Goal: Information Seeking & Learning: Learn about a topic

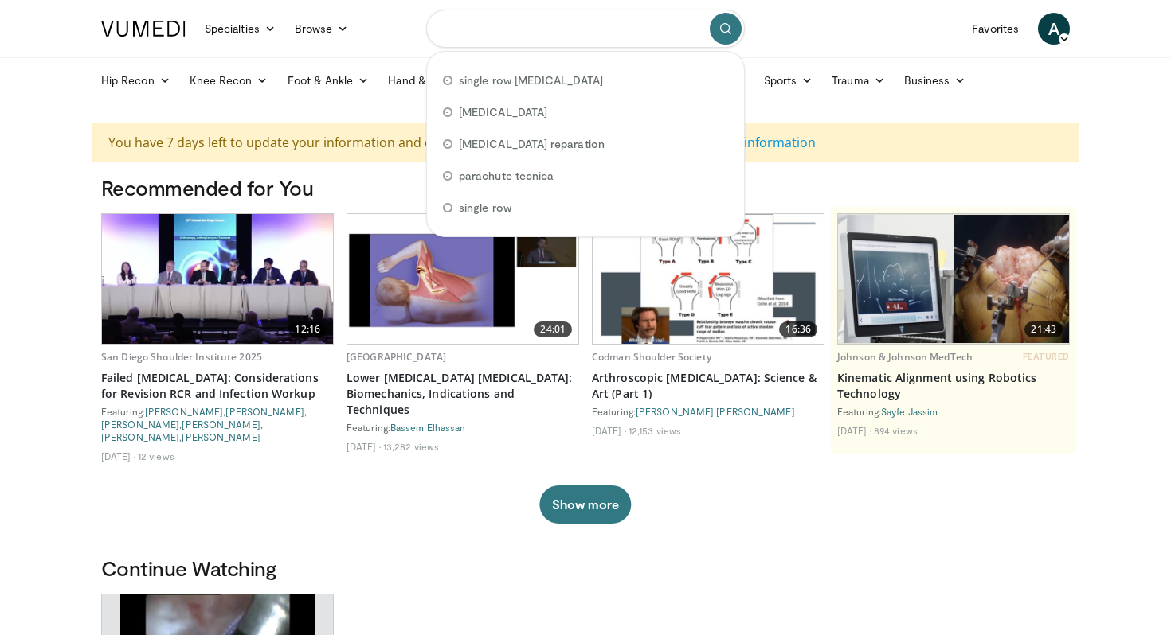
click at [516, 45] on input "Search topics, interventions" at bounding box center [585, 29] width 319 height 38
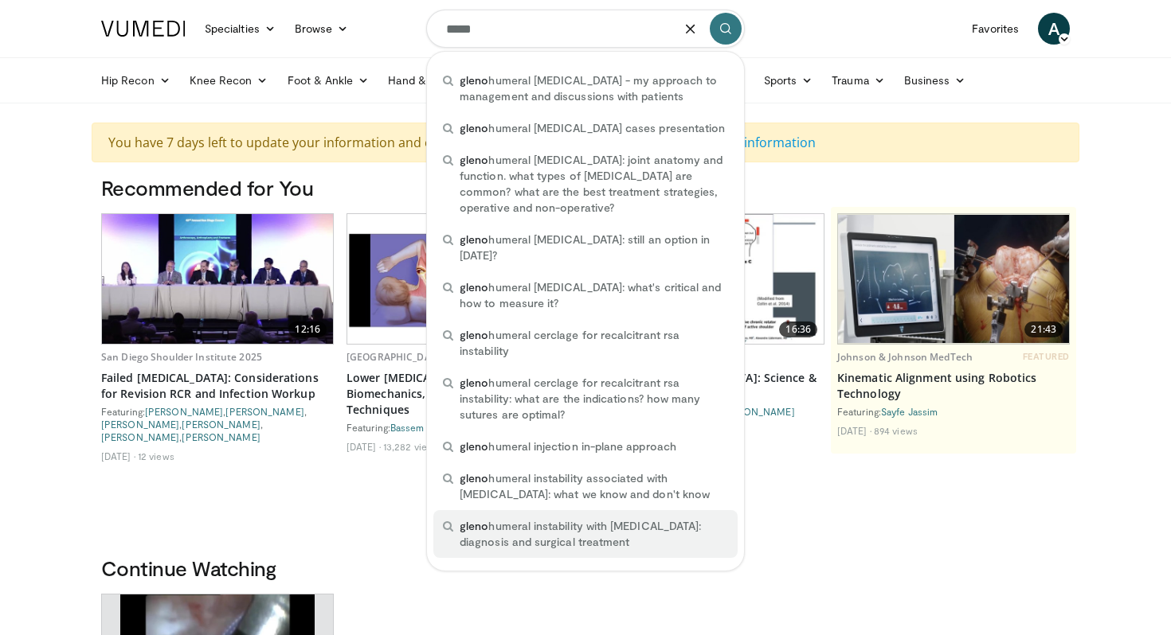
click at [618, 518] on span "gleno humeral instability with bone loss: diagnosis and surgical treatment" at bounding box center [593, 534] width 268 height 32
type input "**********"
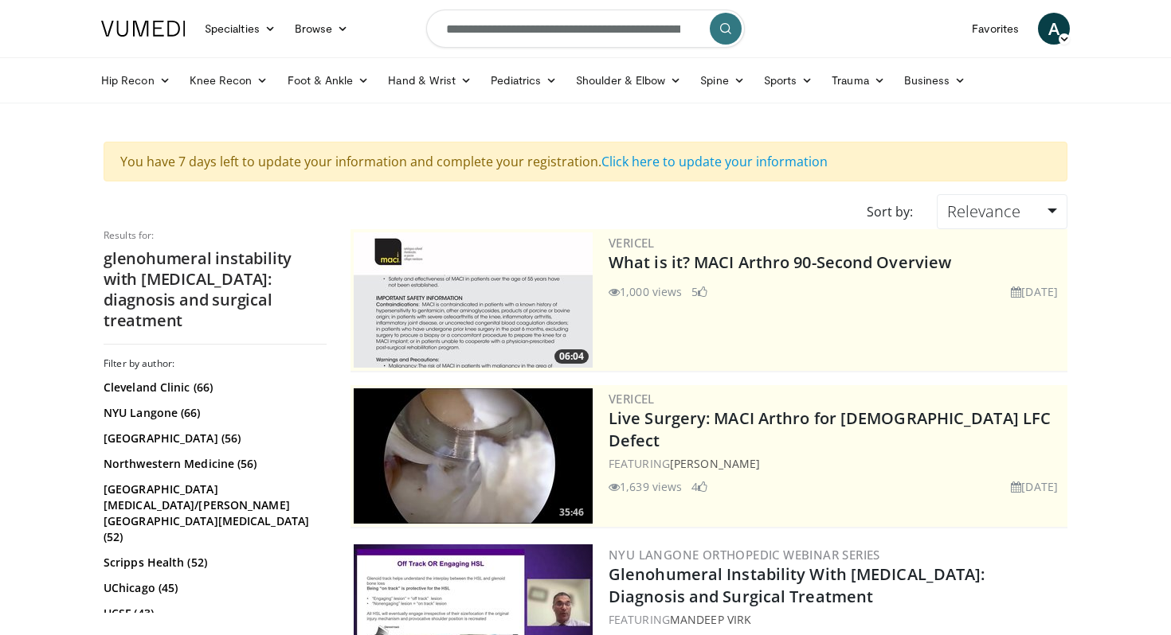
click at [643, 33] on input "**********" at bounding box center [585, 29] width 319 height 38
click at [689, 31] on icon "button" at bounding box center [690, 28] width 13 height 13
drag, startPoint x: 108, startPoint y: 259, endPoint x: 283, endPoint y: 263, distance: 176.0
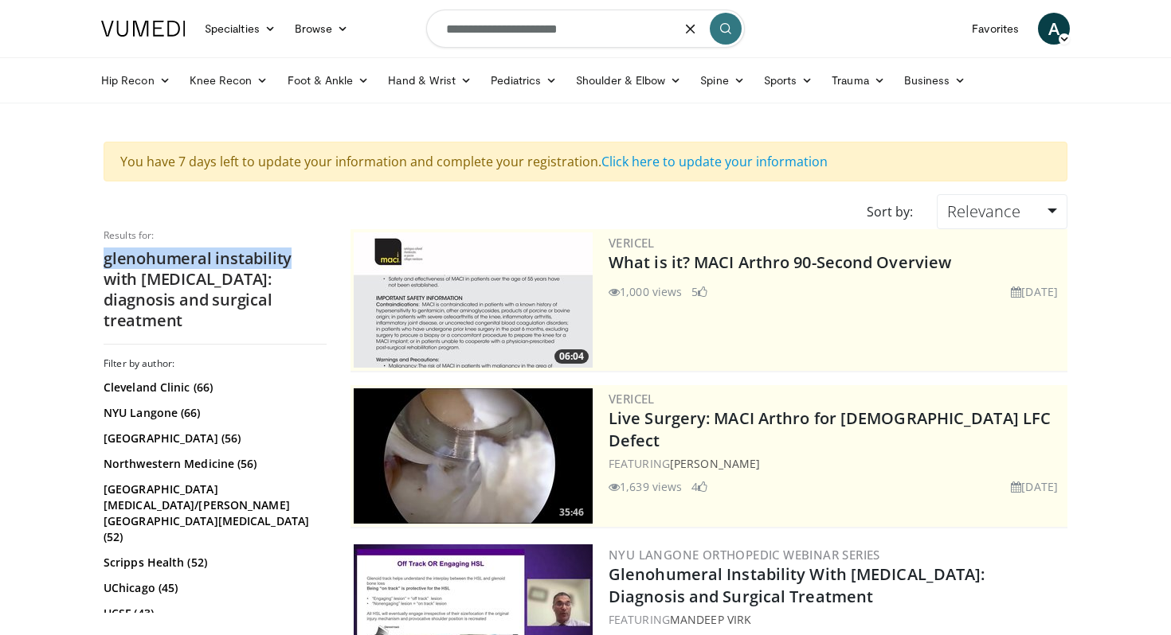
click at [283, 264] on h2 "glenohumeral instability with bone loss: diagnosis and surgical treatment" at bounding box center [215, 289] width 223 height 83
copy h2 "glenohumeral instability"
click at [594, 35] on input "**********" at bounding box center [585, 29] width 319 height 38
paste input "**********"
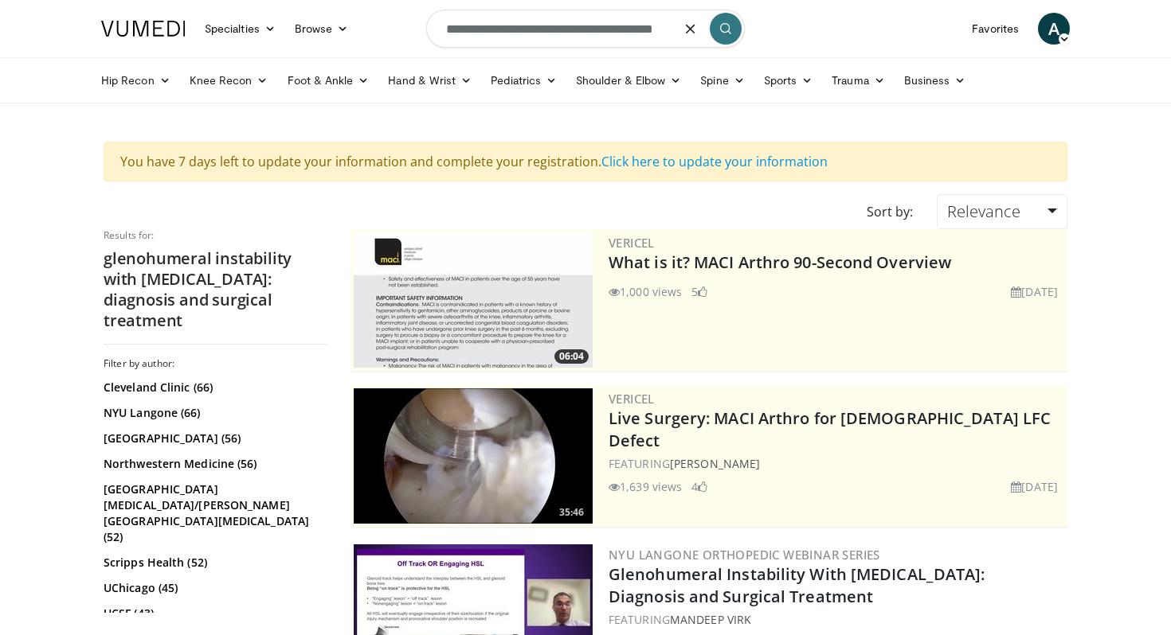
type input "**********"
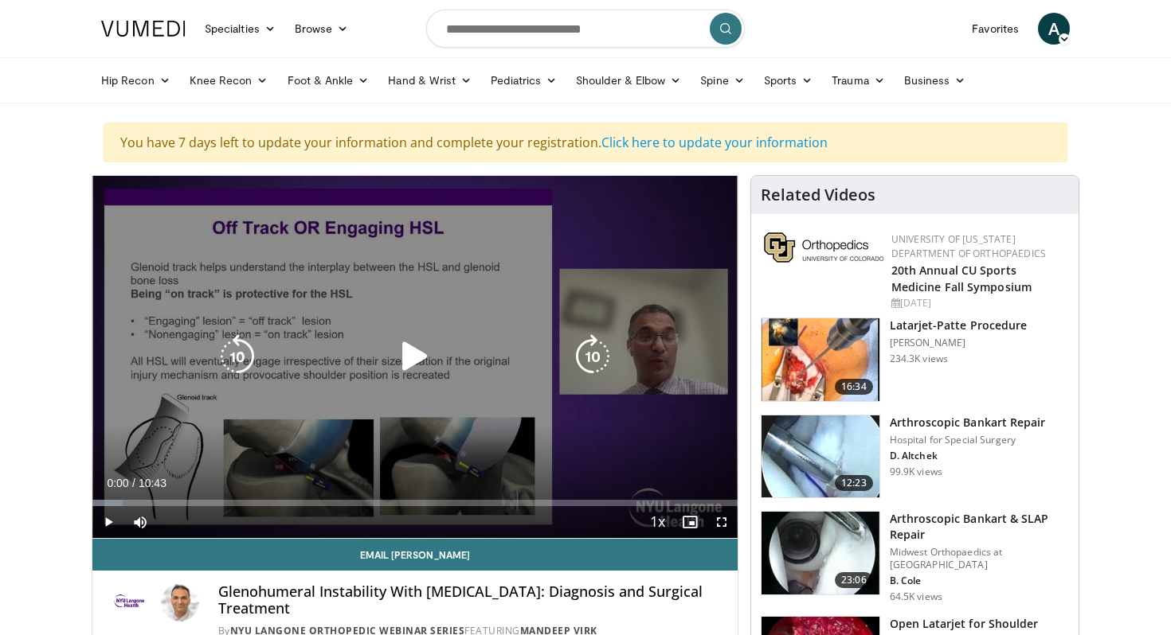
click at [398, 354] on icon "Video Player" at bounding box center [415, 356] width 45 height 45
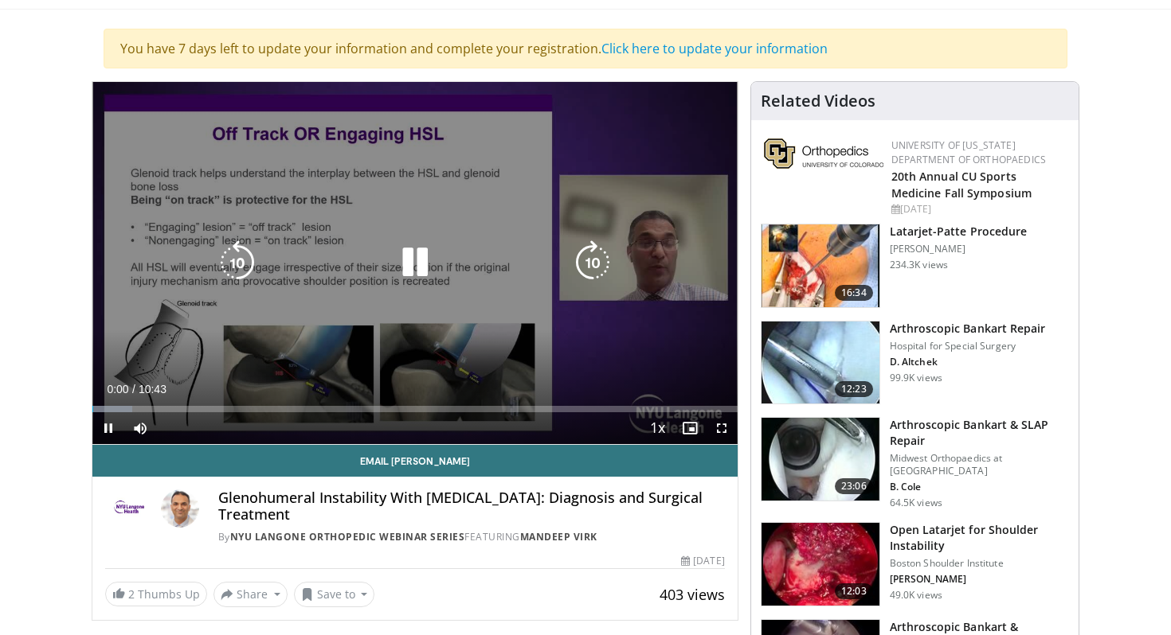
scroll to position [95, 0]
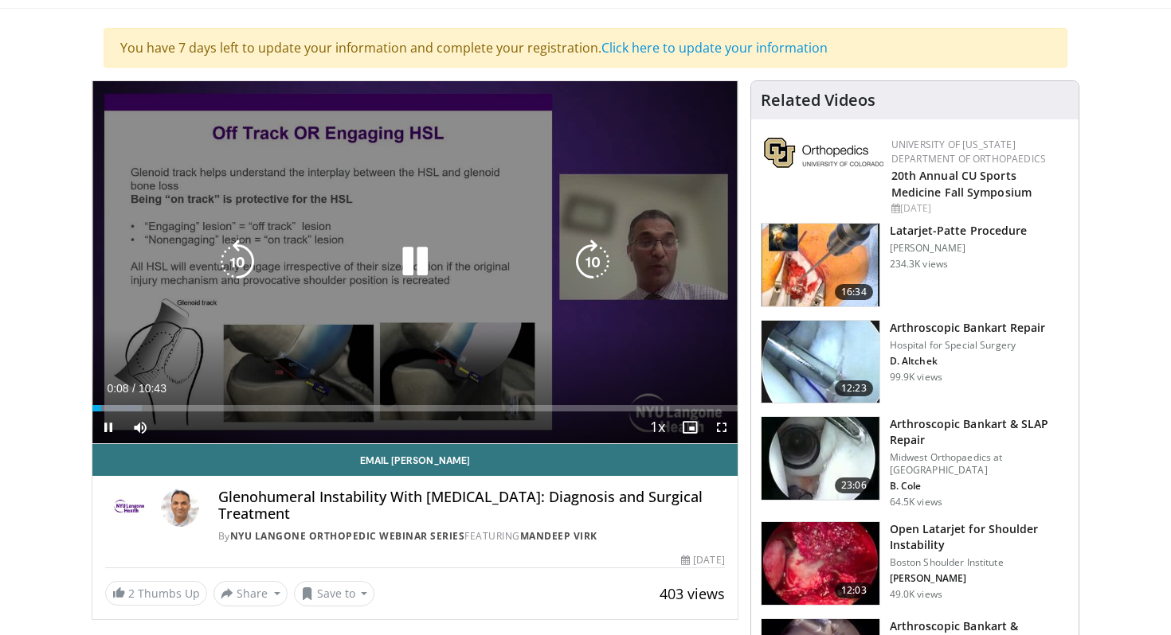
click at [596, 260] on icon "Video Player" at bounding box center [592, 262] width 45 height 45
click at [586, 250] on icon "Video Player" at bounding box center [592, 262] width 45 height 45
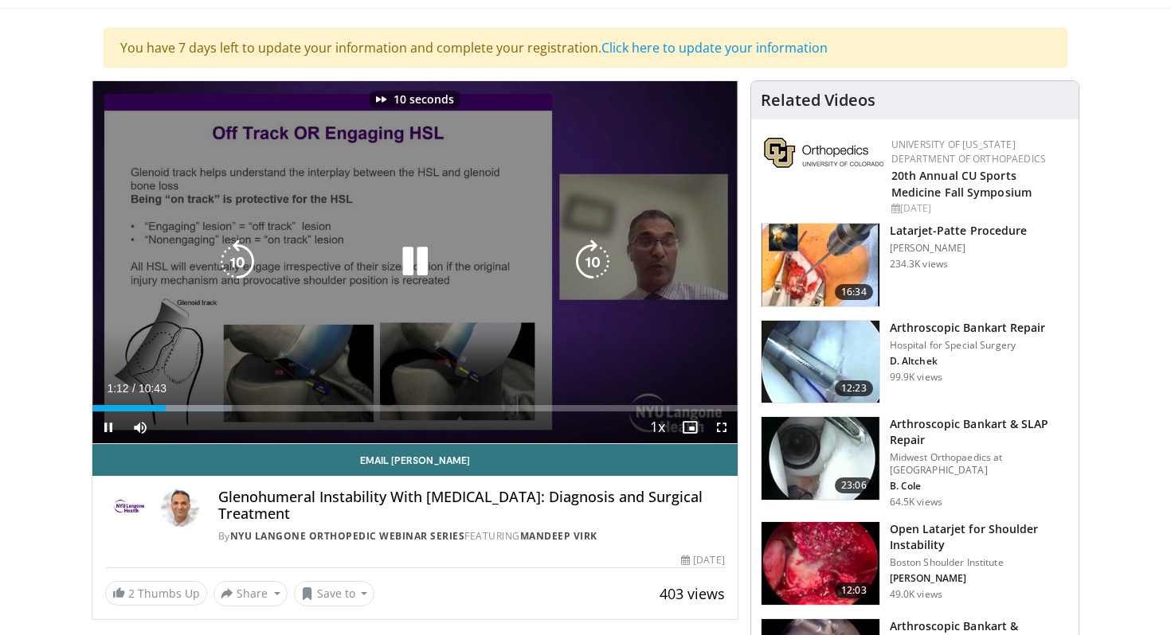
click at [586, 250] on icon "Video Player" at bounding box center [592, 262] width 45 height 45
click at [591, 264] on icon "Video Player" at bounding box center [592, 262] width 45 height 45
click at [596, 254] on icon "Video Player" at bounding box center [592, 262] width 45 height 45
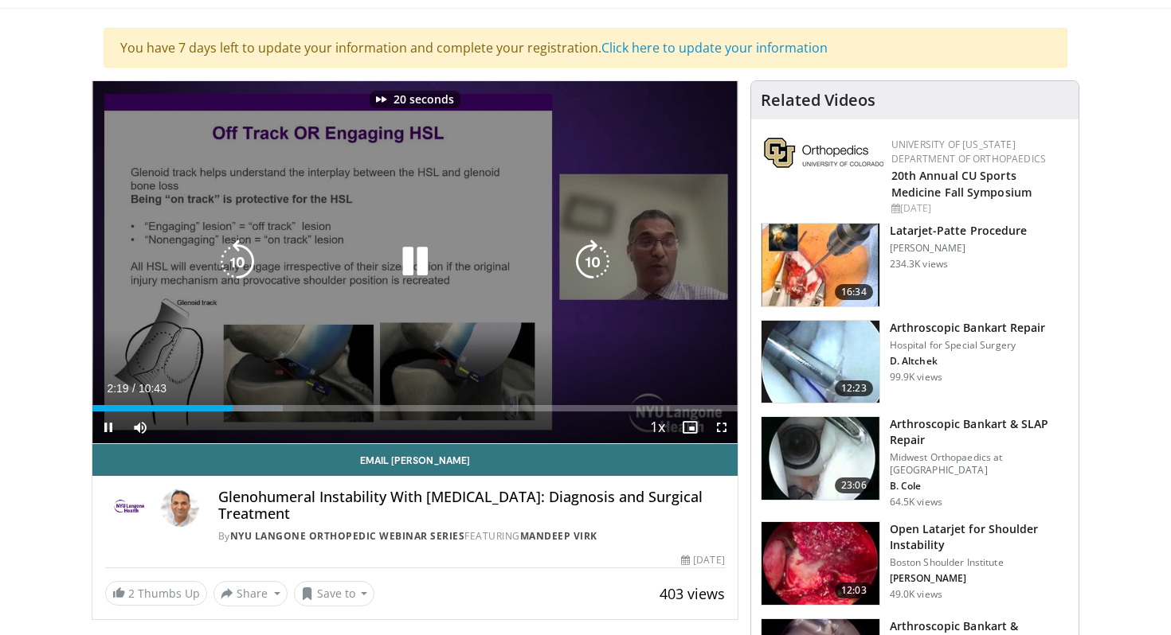
click at [596, 254] on icon "Video Player" at bounding box center [592, 262] width 45 height 45
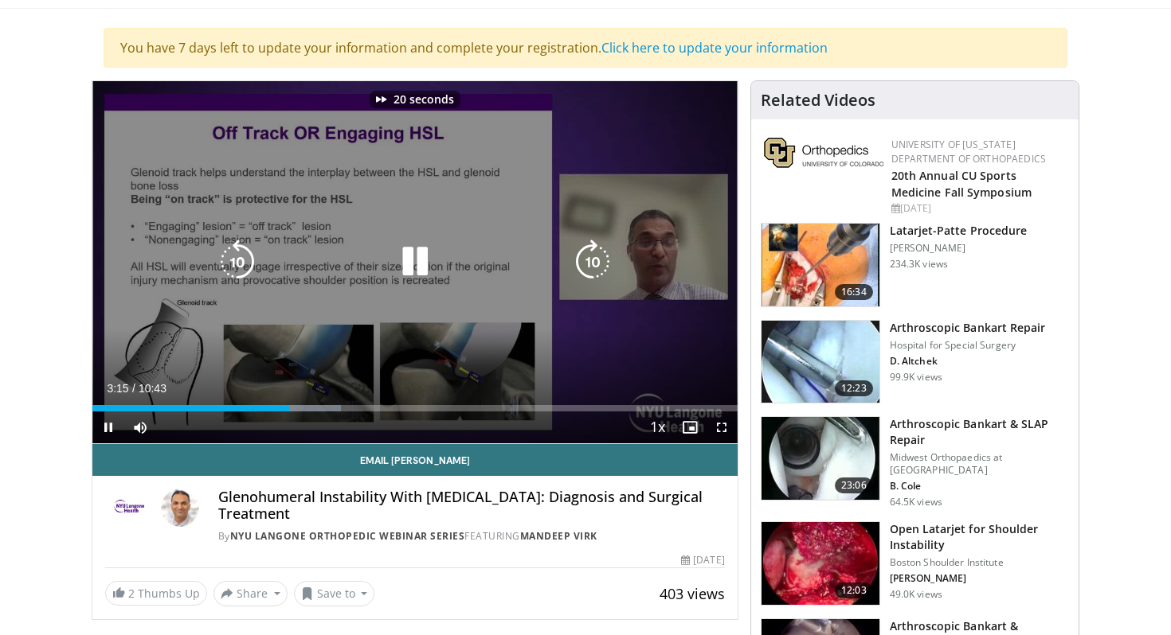
click at [596, 254] on icon "Video Player" at bounding box center [592, 262] width 45 height 45
click at [588, 255] on icon "Video Player" at bounding box center [592, 262] width 45 height 45
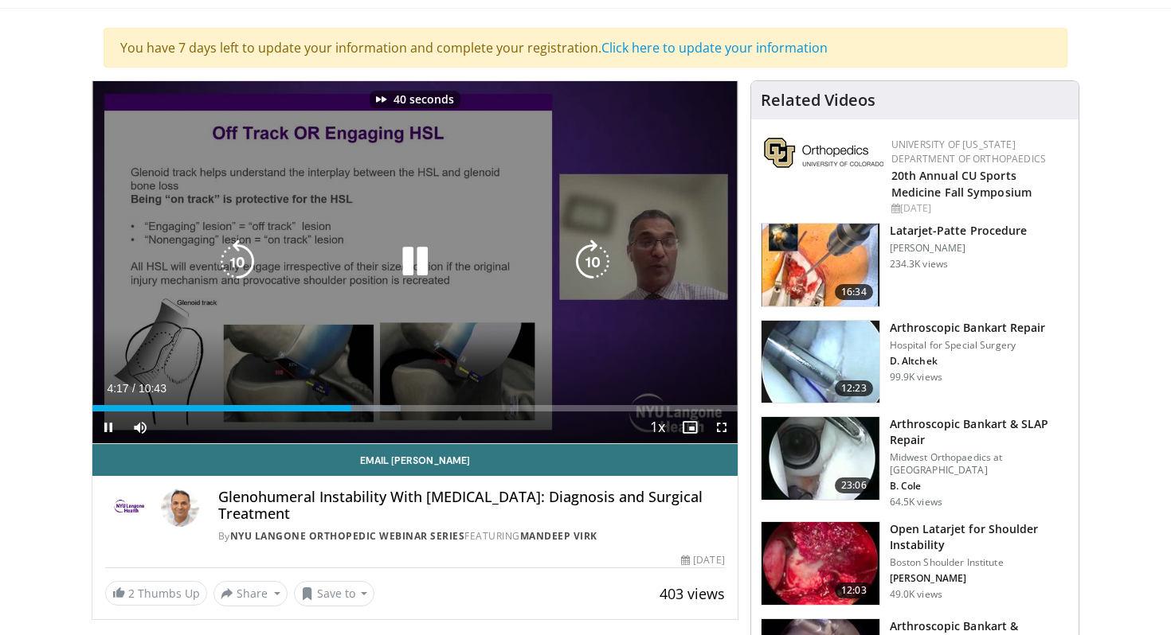
click at [588, 255] on icon "Video Player" at bounding box center [592, 262] width 45 height 45
click at [601, 262] on icon "Video Player" at bounding box center [592, 262] width 45 height 45
click at [593, 274] on icon "Video Player" at bounding box center [592, 262] width 45 height 45
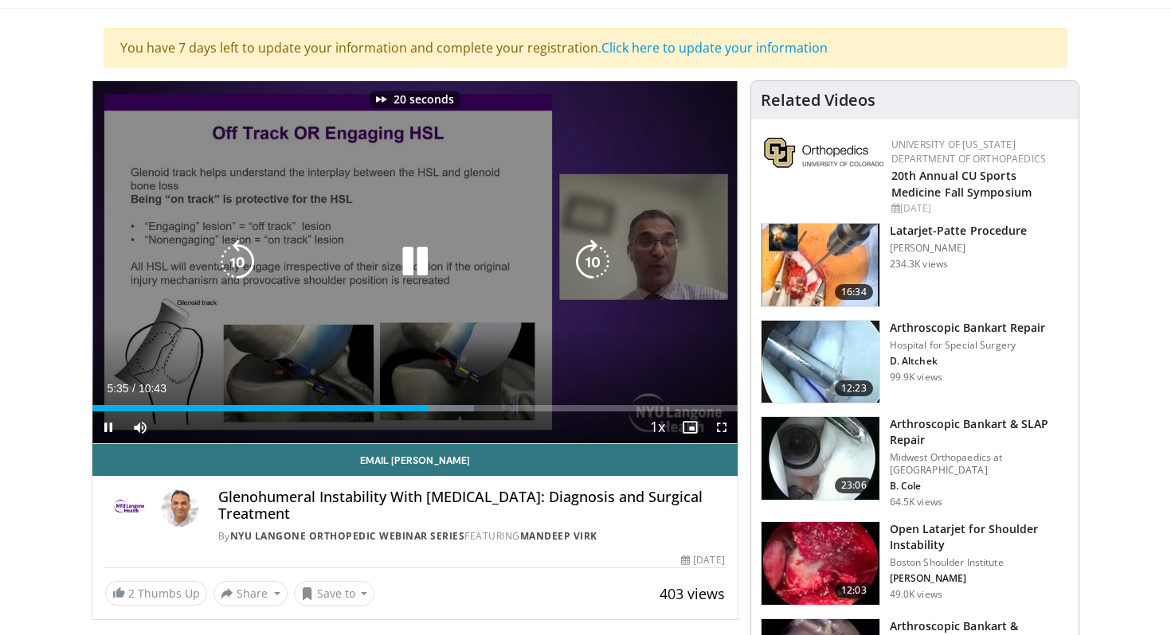
click at [593, 274] on icon "Video Player" at bounding box center [592, 262] width 45 height 45
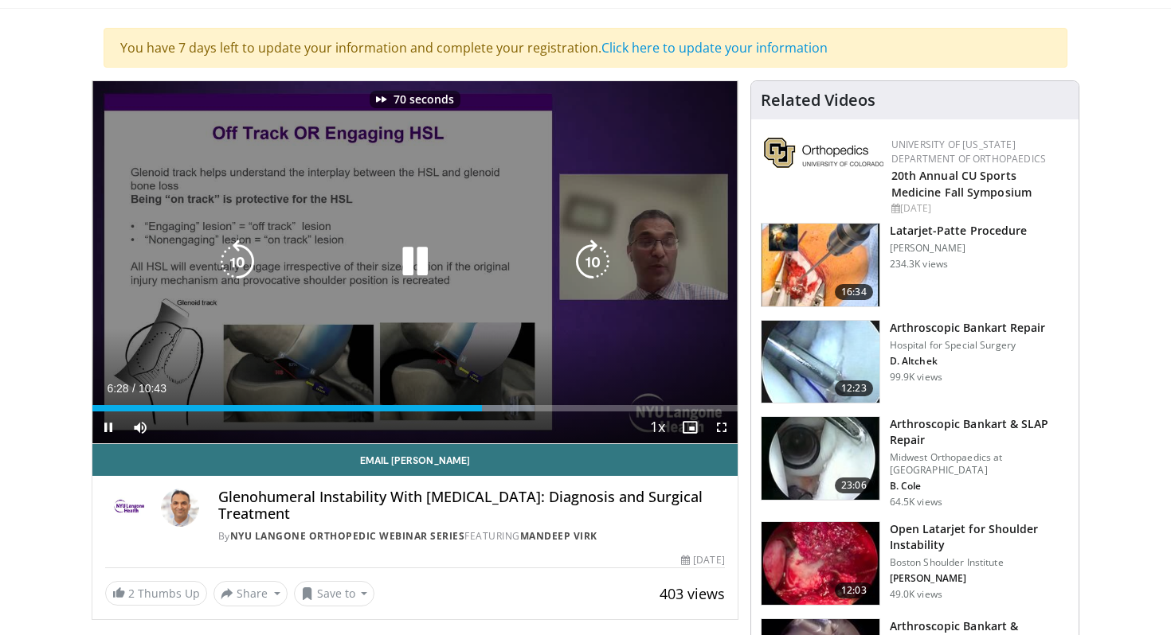
click at [593, 274] on icon "Video Player" at bounding box center [592, 262] width 45 height 45
click at [244, 268] on icon "Video Player" at bounding box center [237, 262] width 45 height 45
click at [245, 268] on icon "Video Player" at bounding box center [237, 262] width 45 height 45
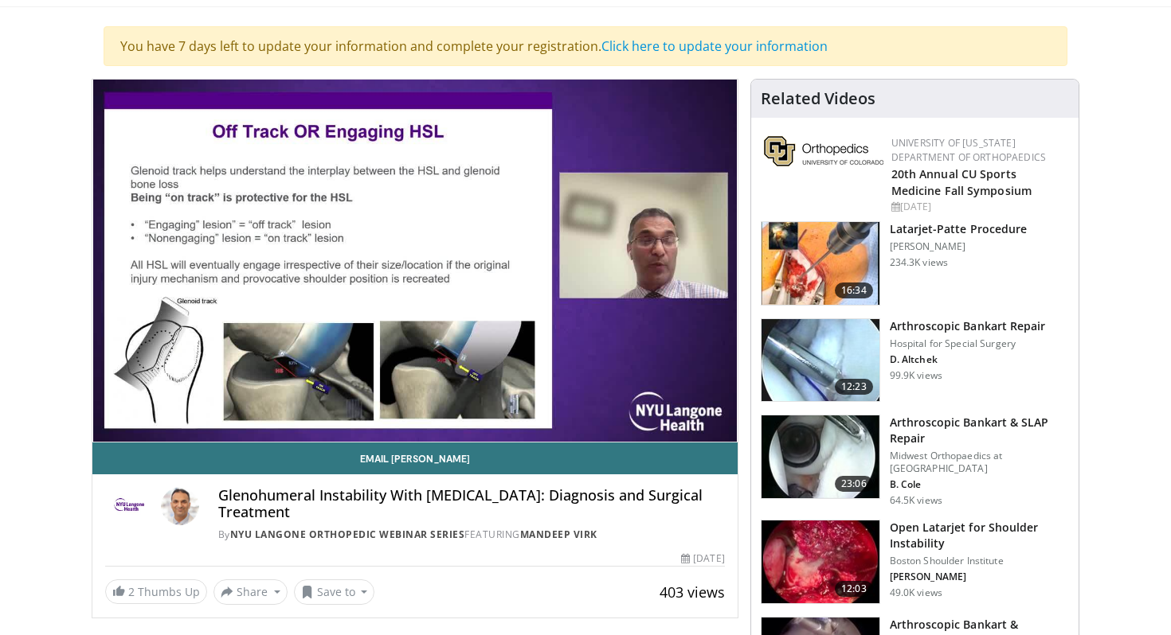
scroll to position [115, 0]
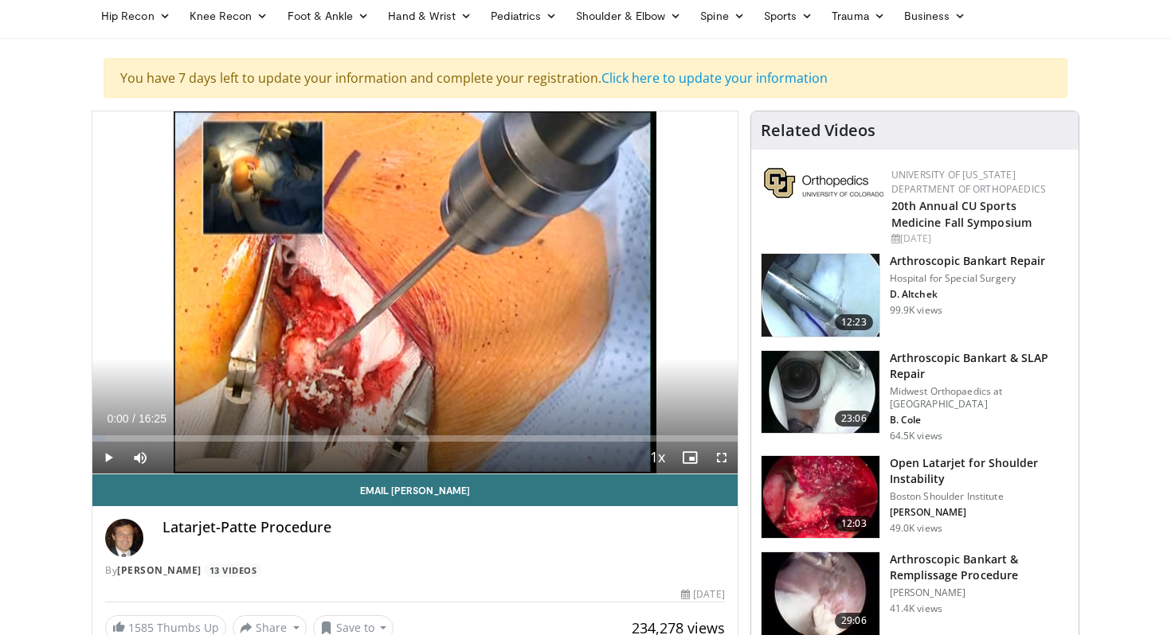
scroll to position [78, 0]
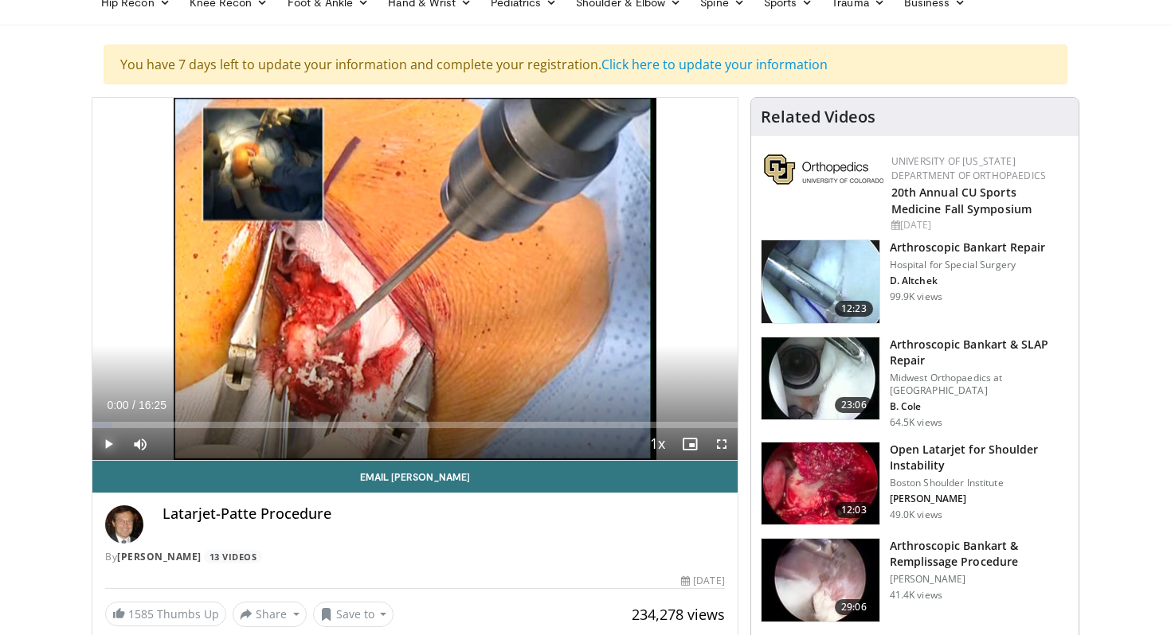
click at [106, 447] on span "Video Player" at bounding box center [108, 444] width 32 height 32
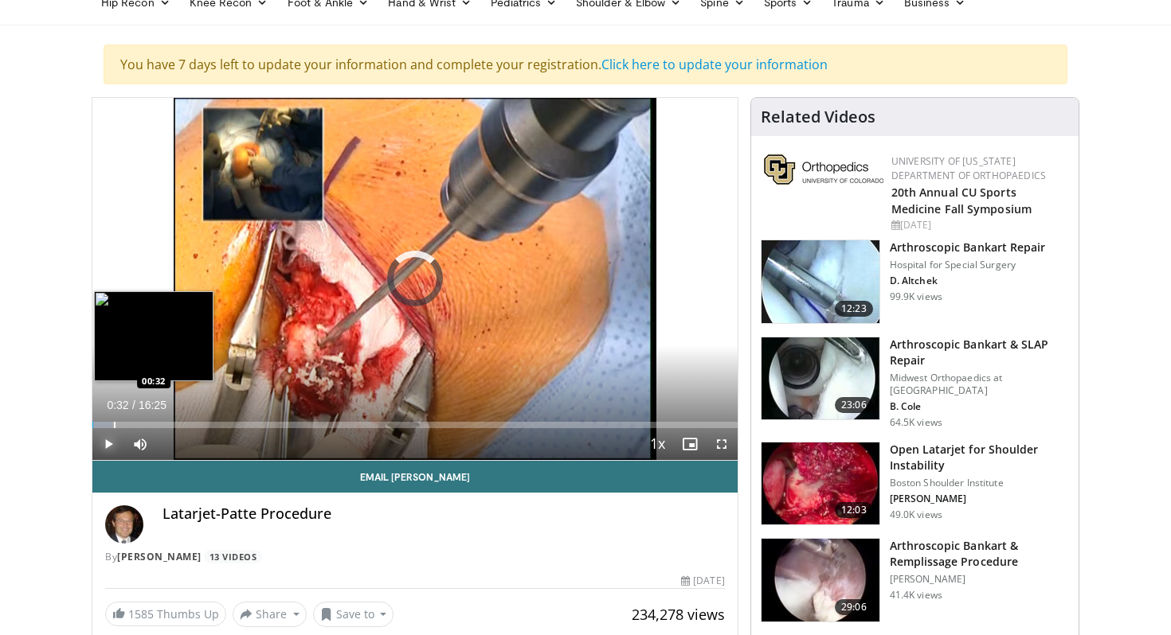
click at [114, 420] on div "Loaded : 3.05% 00:00 00:32" at bounding box center [414, 420] width 645 height 15
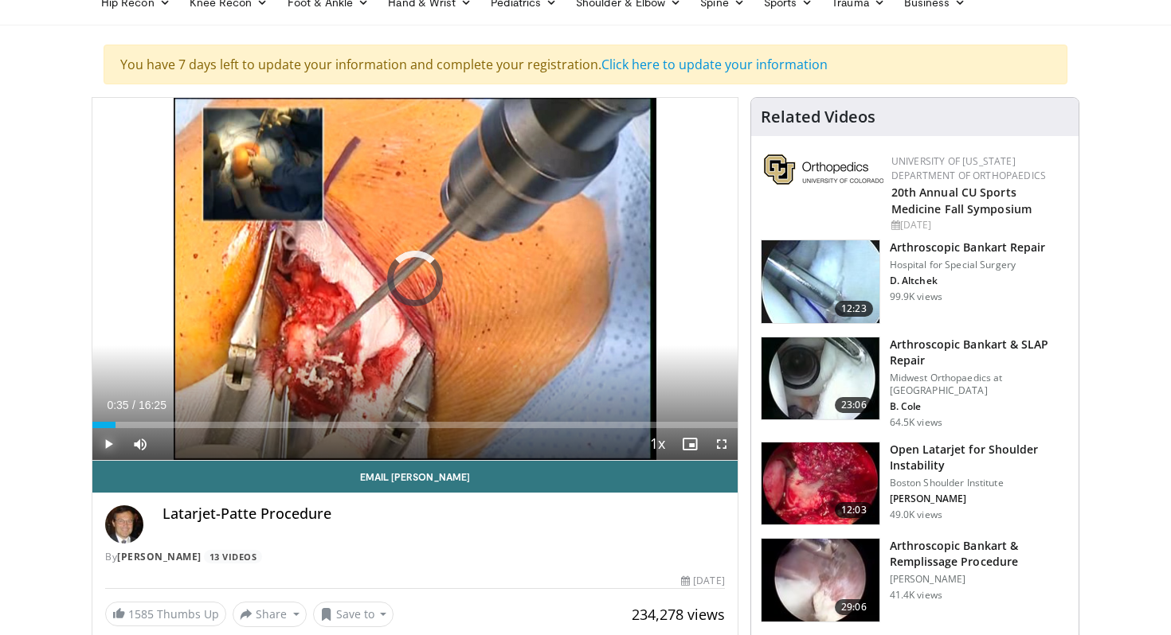
drag, startPoint x: 115, startPoint y: 420, endPoint x: 280, endPoint y: 405, distance: 164.7
click at [280, 428] on div "Current Time 0:35 / Duration 16:25 Play Skip Backward Skip Forward Mute Loaded …" at bounding box center [414, 444] width 645 height 32
click at [318, 428] on div "Current Time 4:47 / Duration 16:25 Pause Skip Backward Skip Forward Mute Loaded…" at bounding box center [414, 444] width 645 height 32
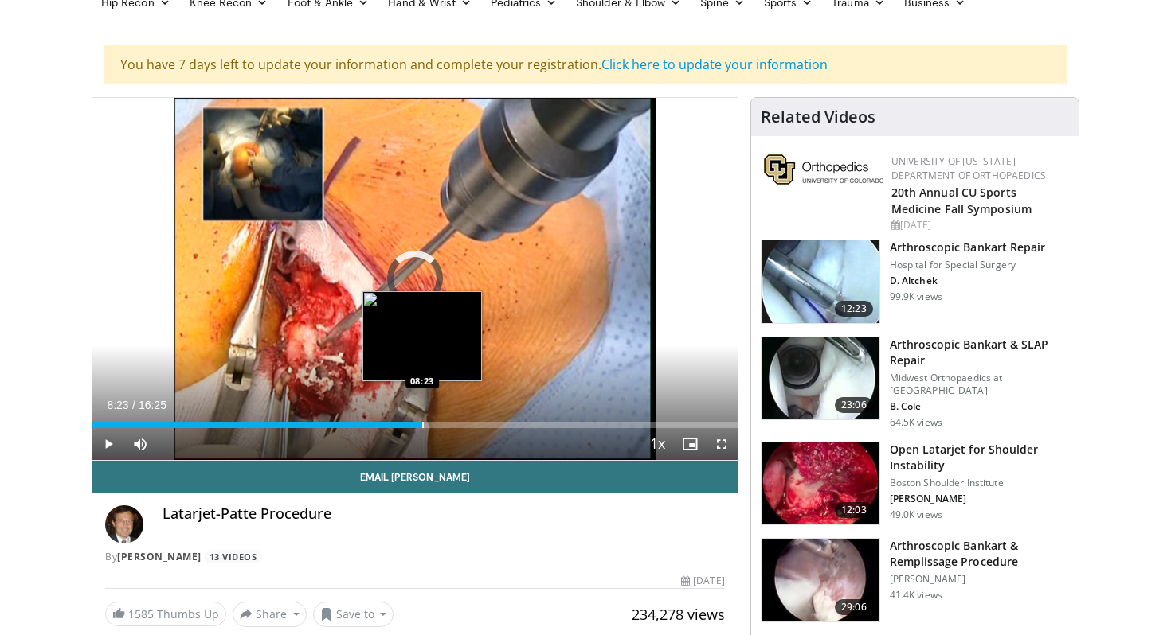
click at [421, 418] on div "Loaded : 31.47% 08:23 08:23" at bounding box center [414, 420] width 645 height 15
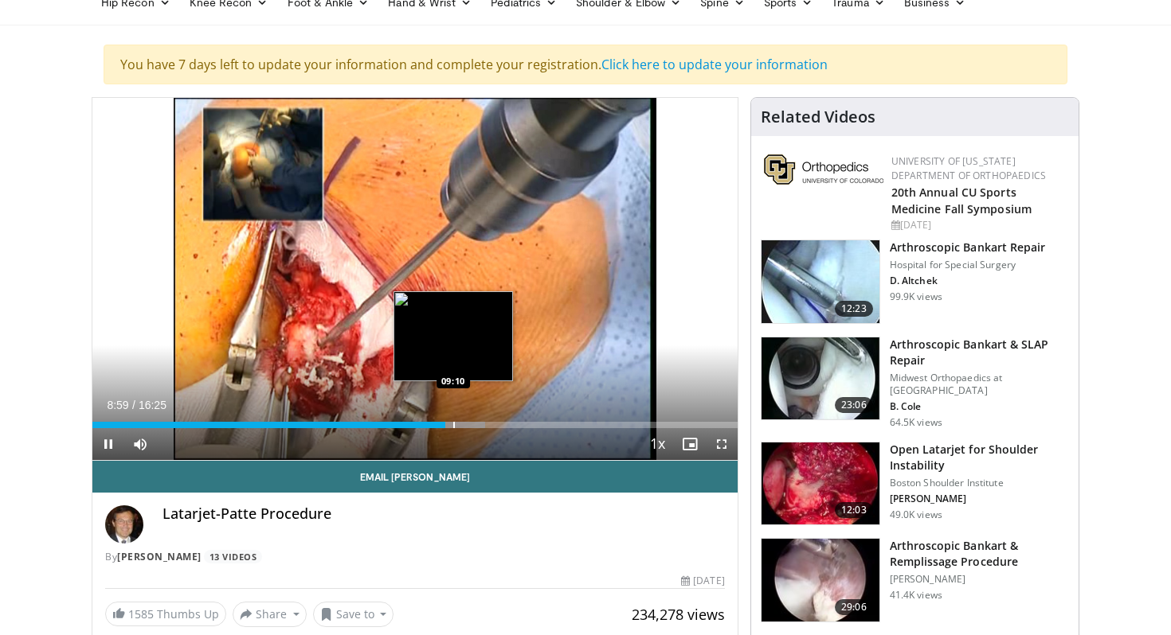
click at [453, 425] on div "Progress Bar" at bounding box center [454, 425] width 2 height 6
click at [470, 423] on div "Progress Bar" at bounding box center [471, 425] width 2 height 6
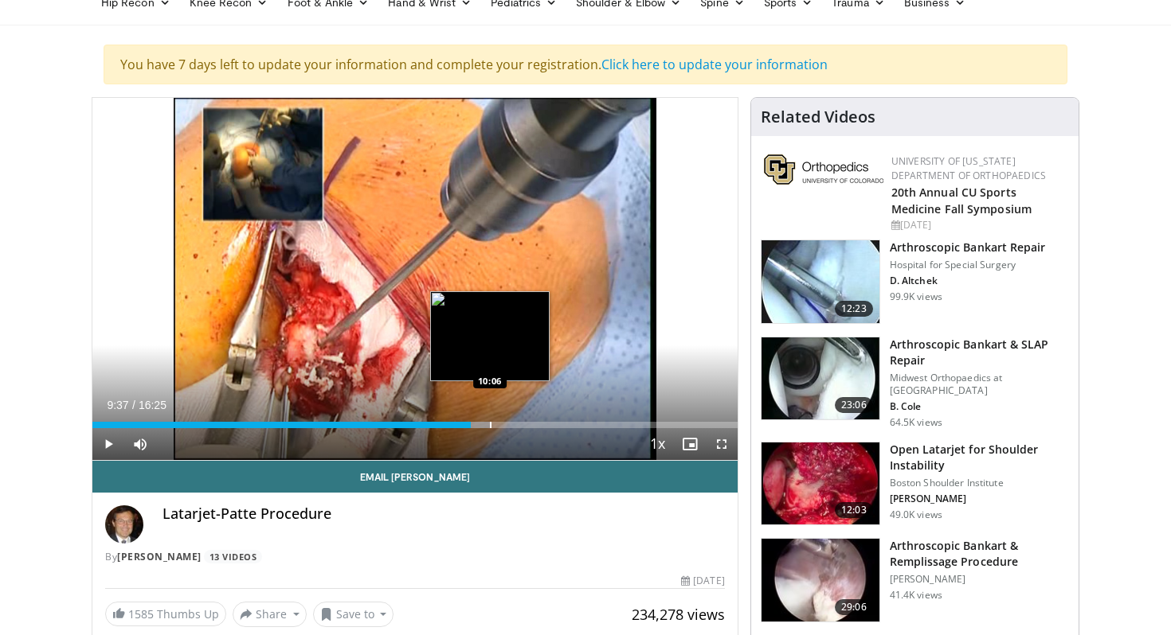
click at [489, 420] on div "Loaded : 61.92% 09:37 10:06" at bounding box center [414, 420] width 645 height 15
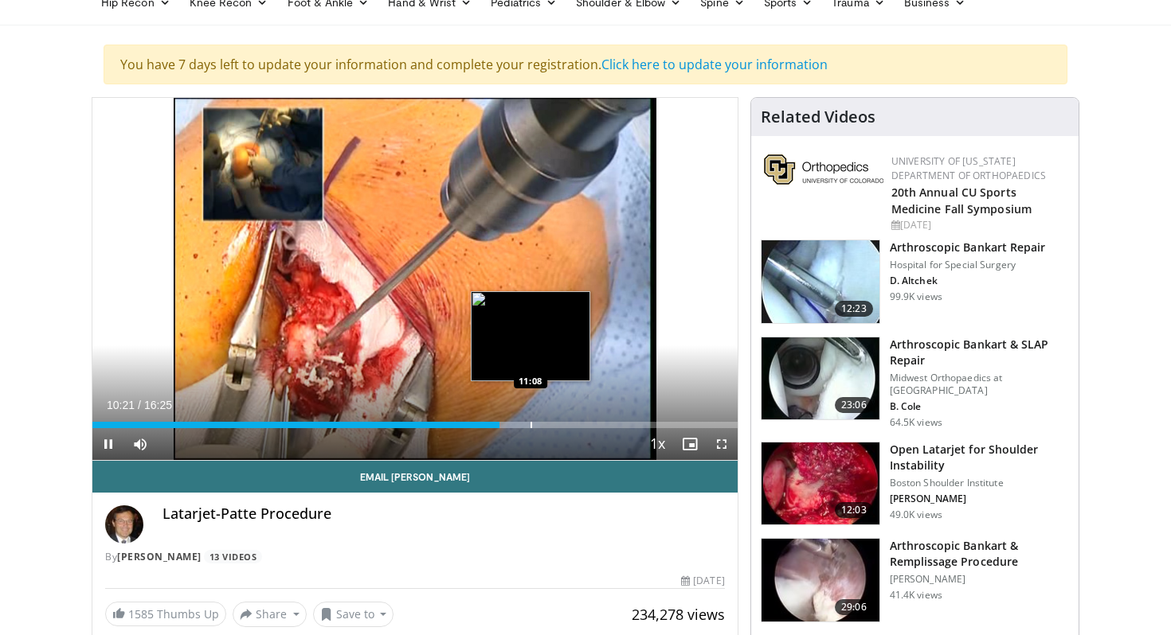
click at [530, 424] on div "Progress Bar" at bounding box center [531, 425] width 2 height 6
click at [550, 424] on div "Progress Bar" at bounding box center [550, 425] width 2 height 6
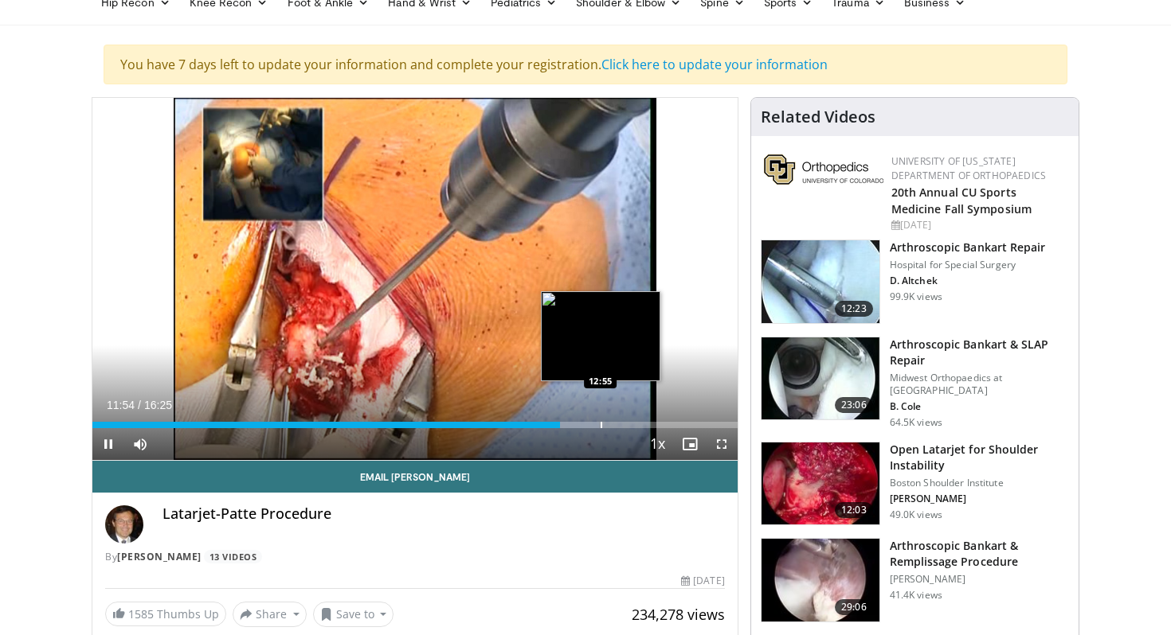
click at [600, 425] on div "Progress Bar" at bounding box center [601, 425] width 2 height 6
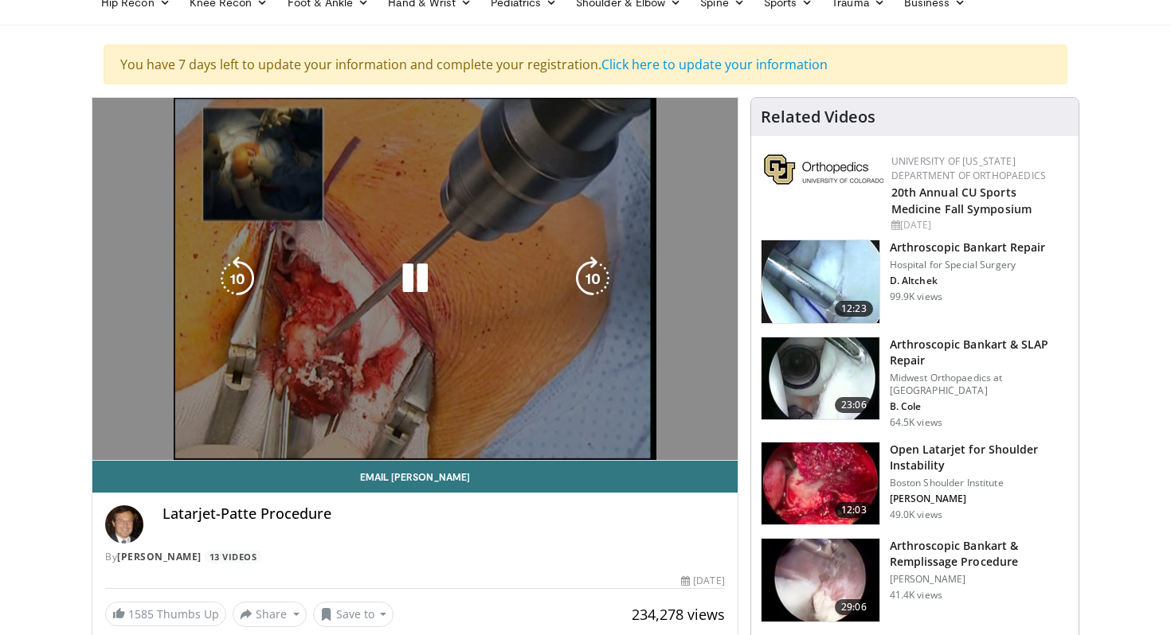
click at [623, 424] on video-js "**********" at bounding box center [414, 279] width 645 height 363
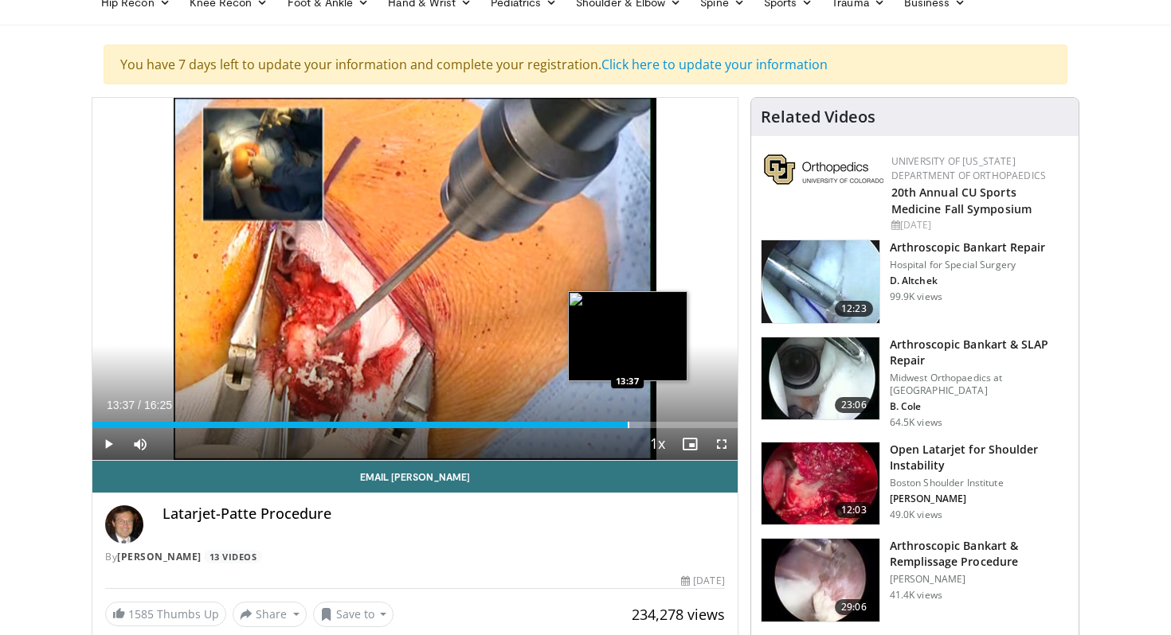
click at [628, 426] on div "Progress Bar" at bounding box center [629, 425] width 2 height 6
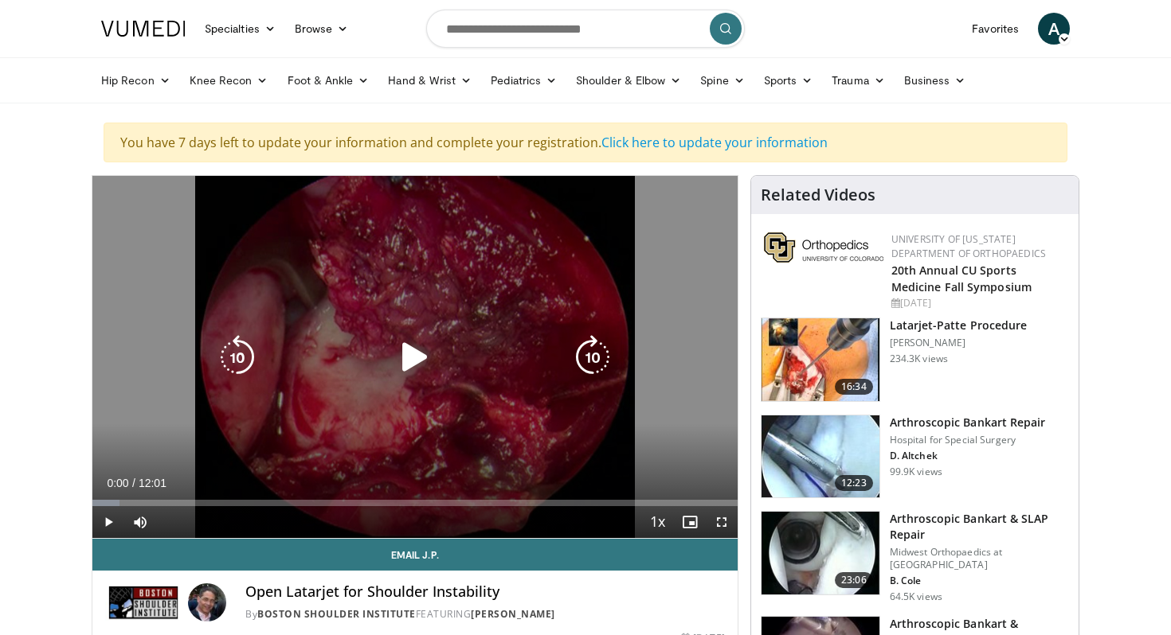
click at [409, 356] on icon "Video Player" at bounding box center [415, 357] width 45 height 45
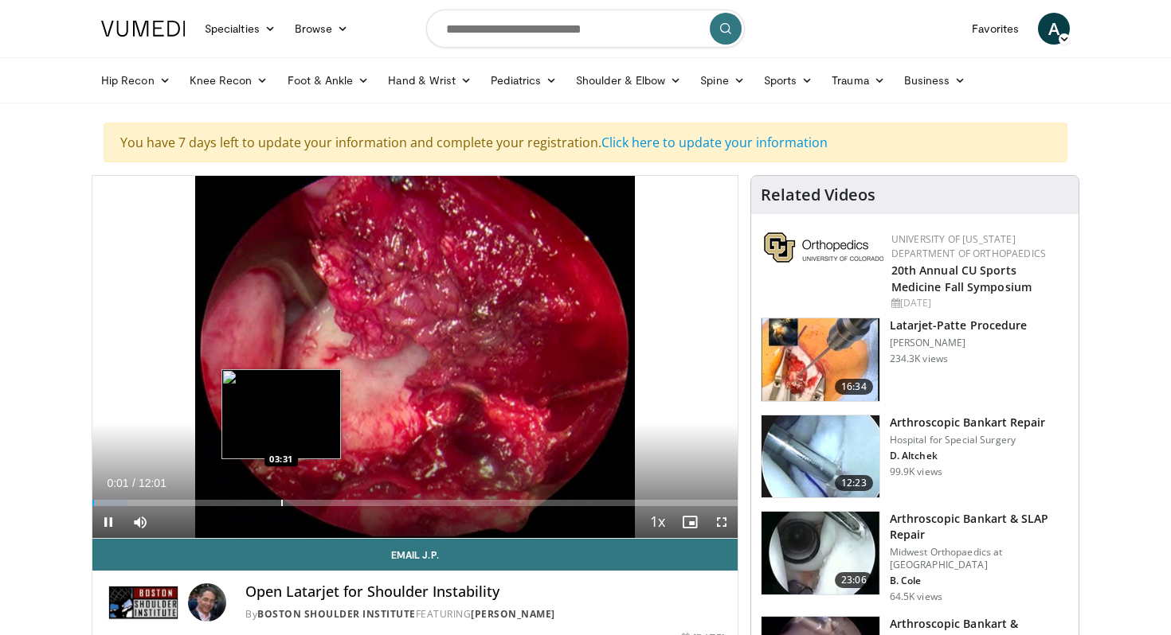
click at [281, 504] on div "Progress Bar" at bounding box center [282, 503] width 2 height 6
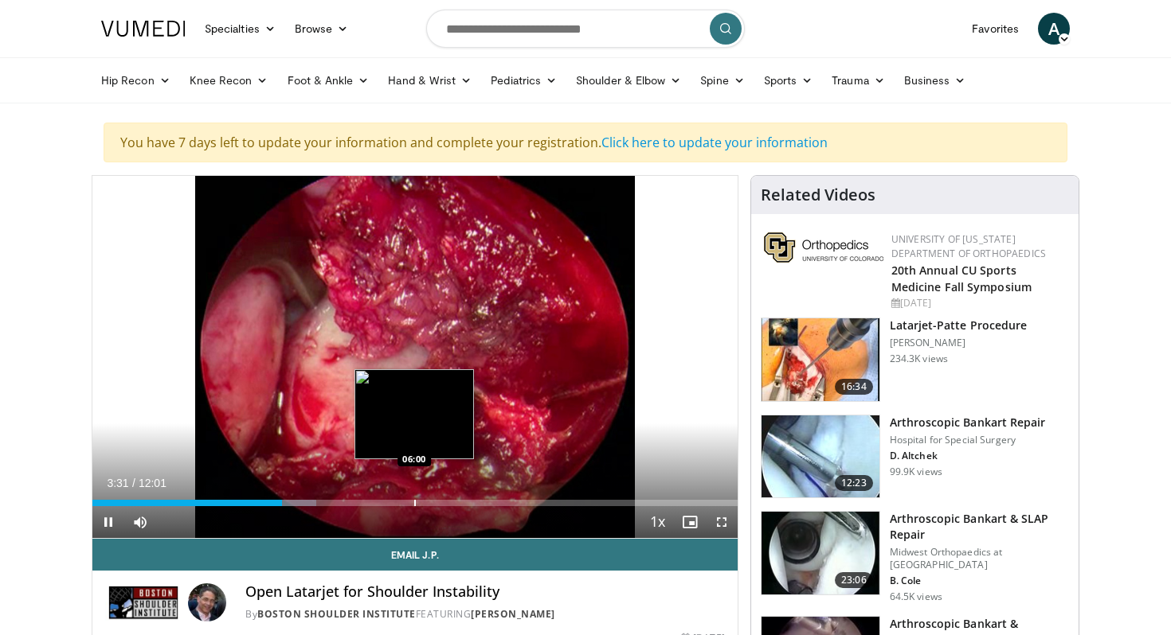
click at [414, 503] on div "Loaded : 34.66% 03:31 06:00" at bounding box center [414, 503] width 645 height 6
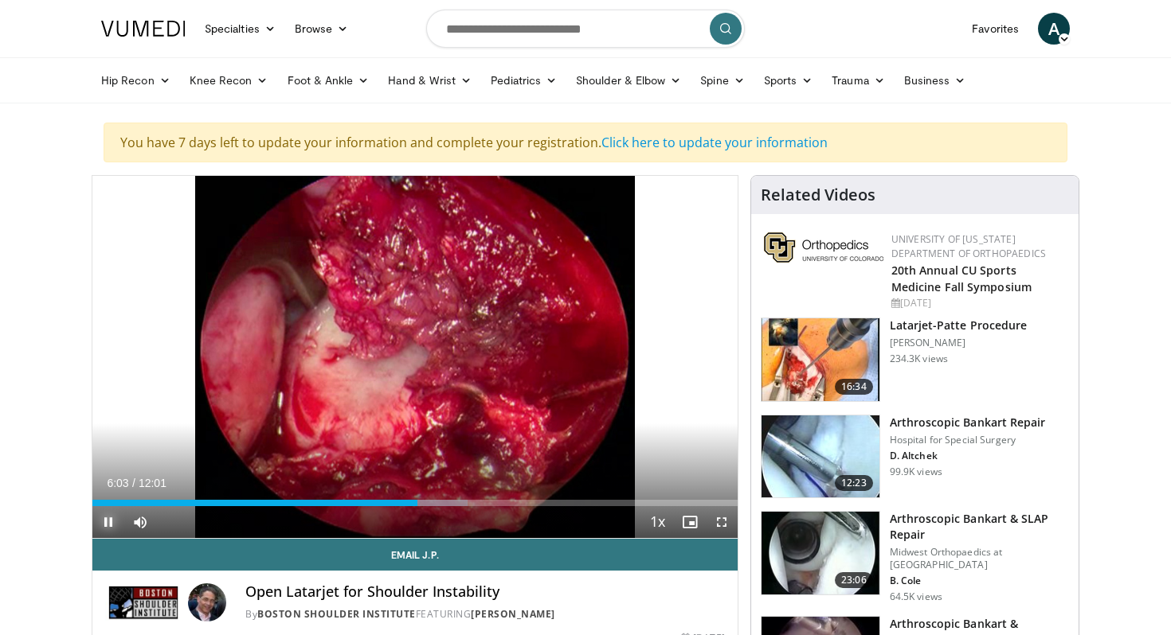
click at [105, 525] on span "Video Player" at bounding box center [108, 522] width 32 height 32
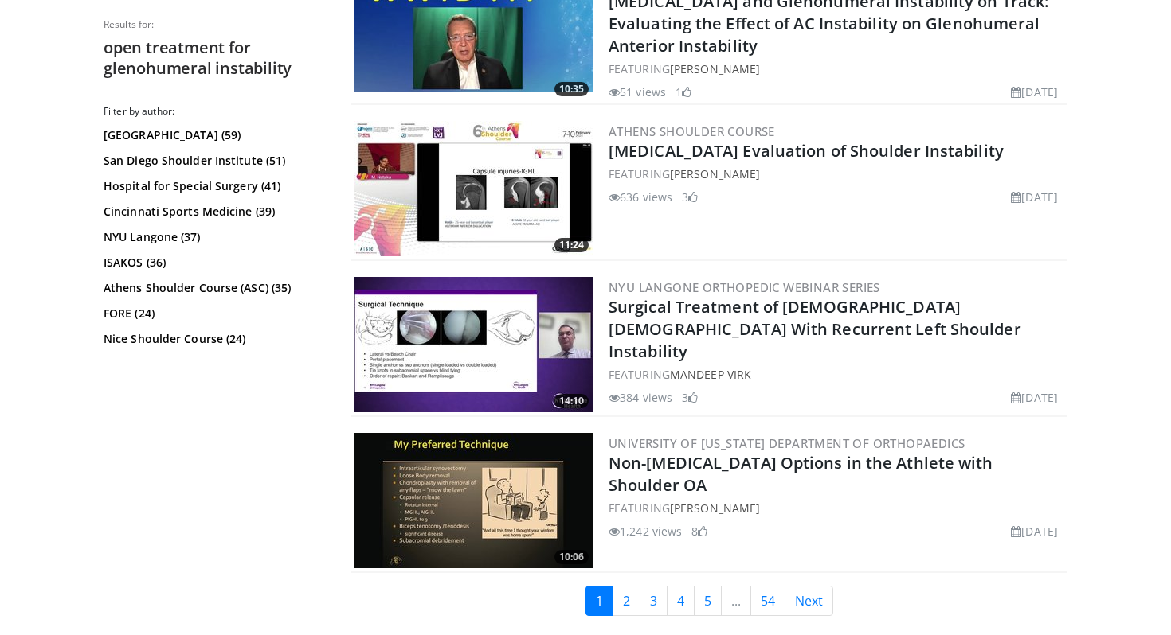
scroll to position [3878, 0]
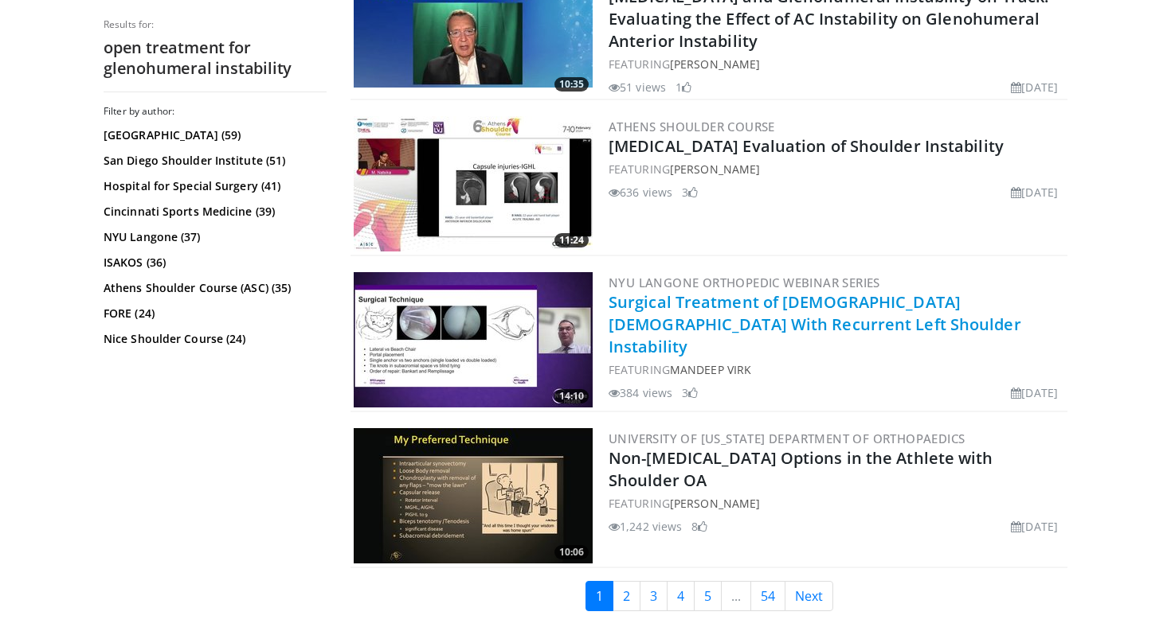
click at [698, 299] on link "Surgical Treatment of [DEMOGRAPHIC_DATA] [DEMOGRAPHIC_DATA] With Recurrent Left…" at bounding box center [814, 324] width 413 height 66
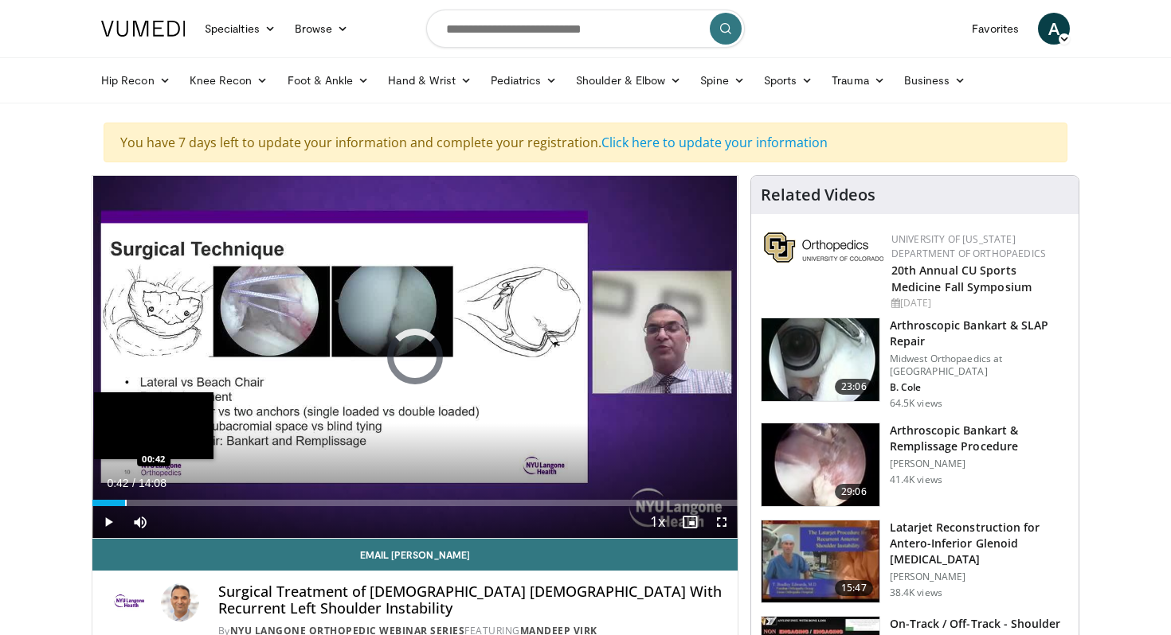
click at [125, 502] on div "Progress Bar" at bounding box center [126, 503] width 2 height 6
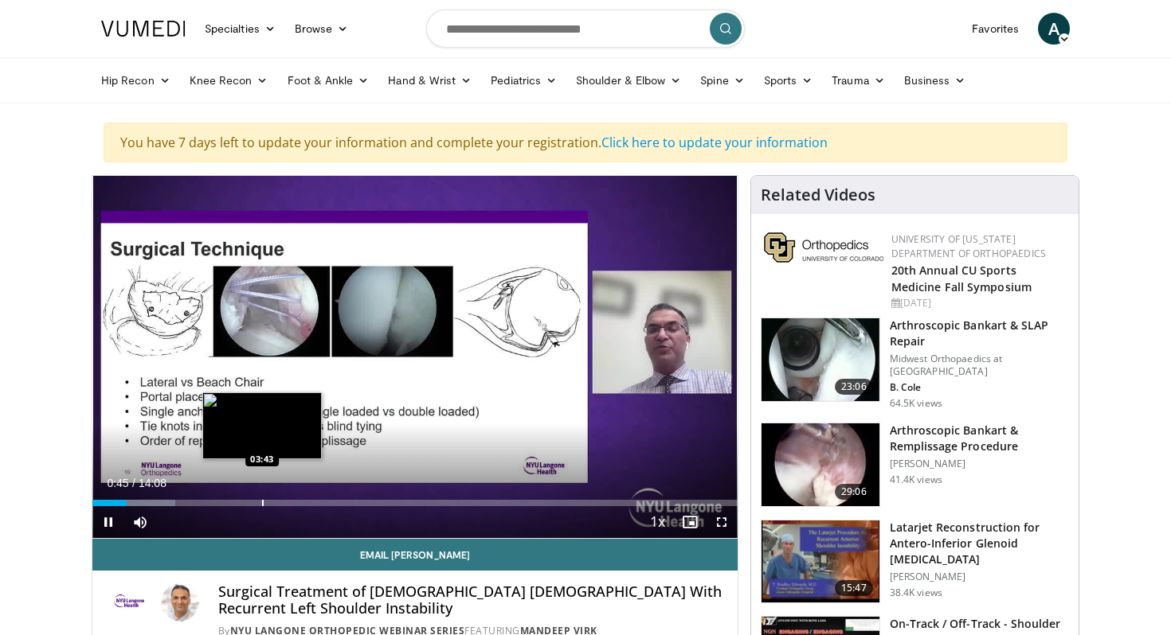
click at [262, 503] on div "Progress Bar" at bounding box center [263, 503] width 2 height 6
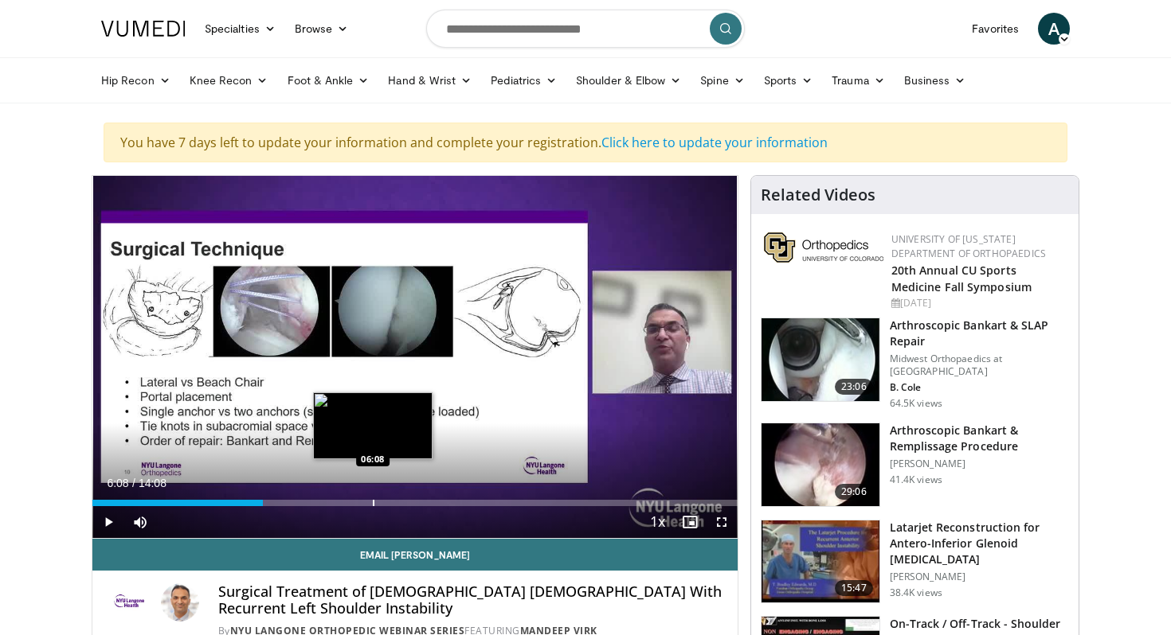
click at [373, 503] on div "Progress Bar" at bounding box center [374, 503] width 2 height 6
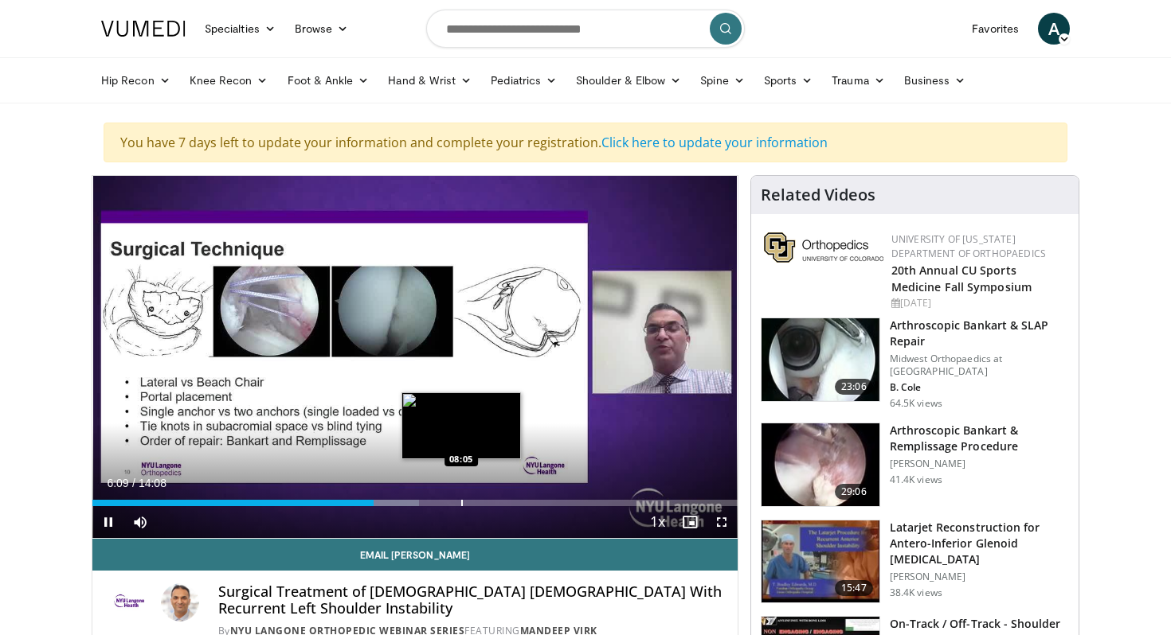
click at [461, 505] on div "Progress Bar" at bounding box center [462, 503] width 2 height 6
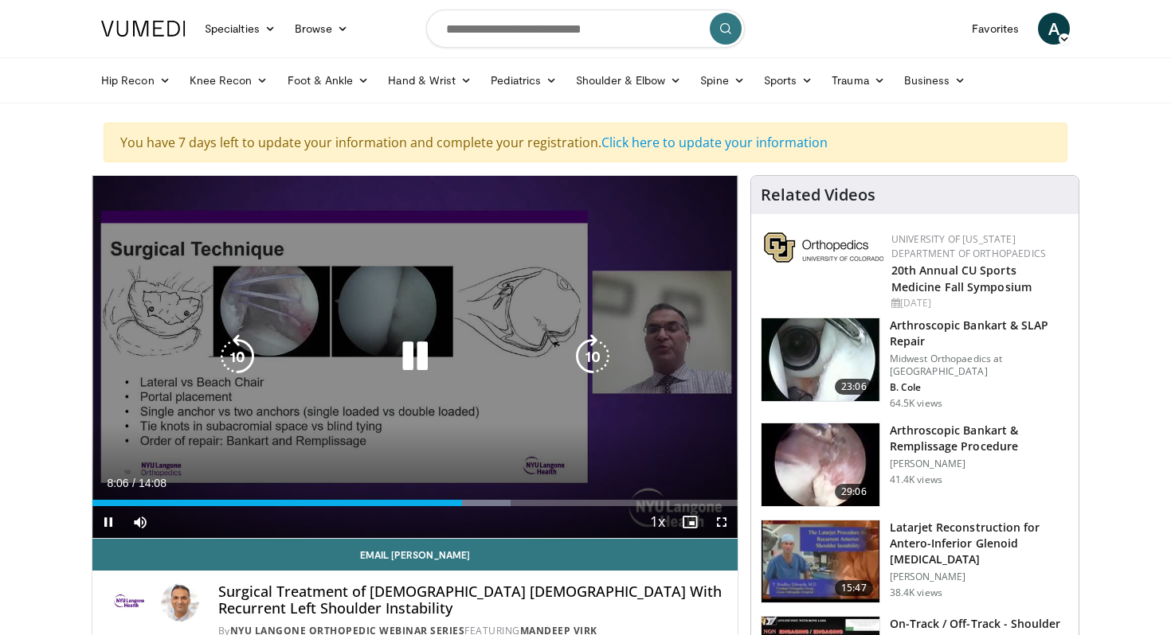
click at [428, 428] on div "10 seconds Tap to unmute" at bounding box center [414, 357] width 645 height 362
